Goal: Ask a question: Seek information or help from site administrators or community

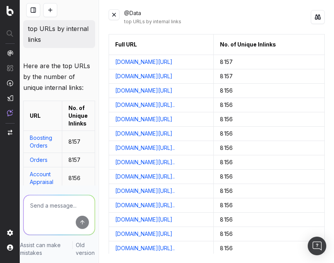
click at [54, 10] on button at bounding box center [50, 10] width 14 height 14
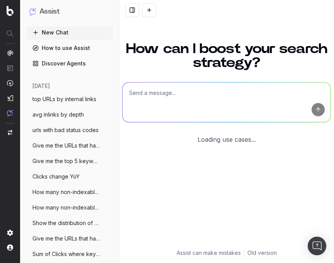
click at [137, 97] on textarea at bounding box center [227, 101] width 208 height 39
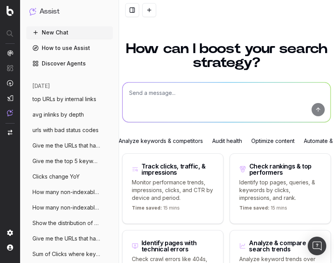
paste textarea "What are my slowest loading pagetypes and how do they perform in GSC"
type textarea "What are my slowest loading pagetypes and how do they perform in GSC"
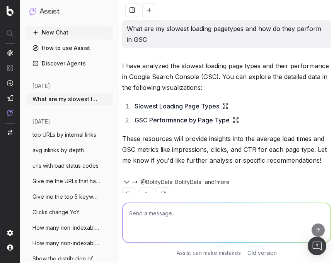
click at [183, 105] on link "Slowest Loading Page Types" at bounding box center [182, 106] width 94 height 11
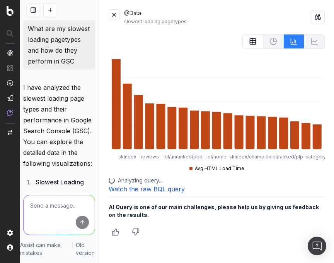
click at [118, 14] on button at bounding box center [114, 14] width 11 height 11
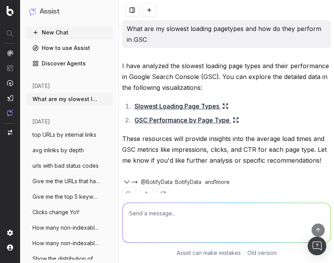
click at [152, 123] on link "GSC Performance by Page Type" at bounding box center [187, 119] width 104 height 11
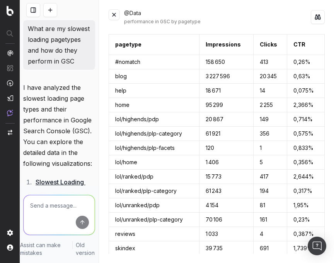
click at [119, 16] on button at bounding box center [114, 14] width 11 height 11
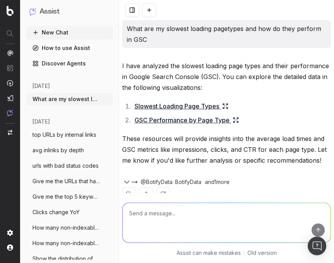
click at [181, 108] on link "Slowest Loading Page Types" at bounding box center [182, 106] width 94 height 11
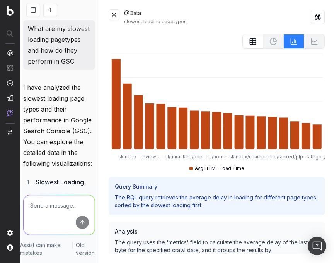
click at [62, 116] on p "I have analyzed the slowest loading page types and their performance in Google …" at bounding box center [59, 125] width 72 height 87
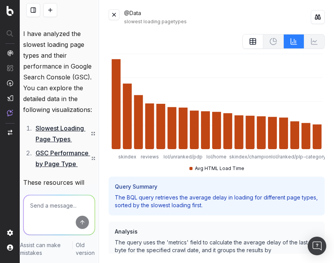
scroll to position [63, 0]
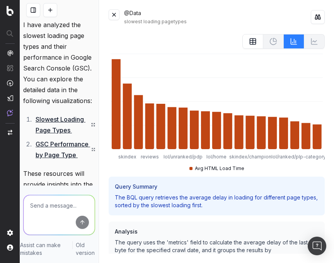
click at [58, 152] on link "GSC Performance by Page Type" at bounding box center [66, 149] width 60 height 22
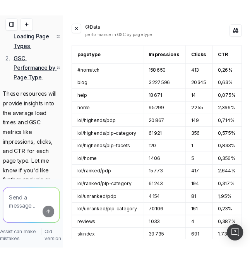
scroll to position [256, 0]
